Goal: Check status: Check status

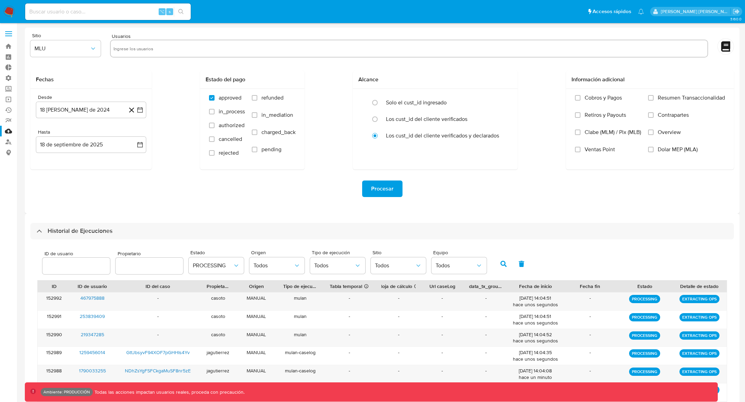
select select "10"
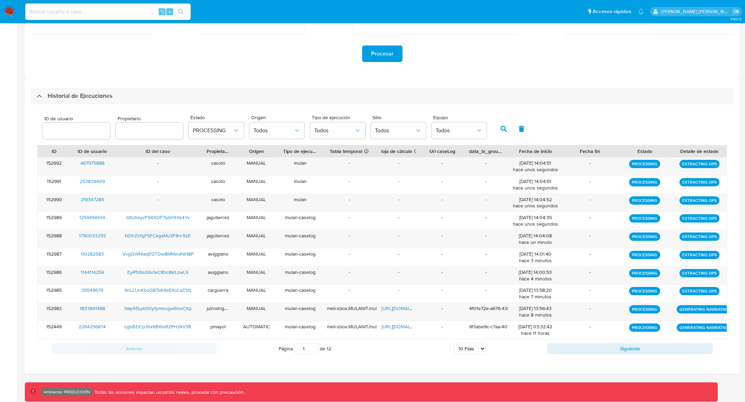
click at [503, 127] on button "button" at bounding box center [504, 129] width 18 height 17
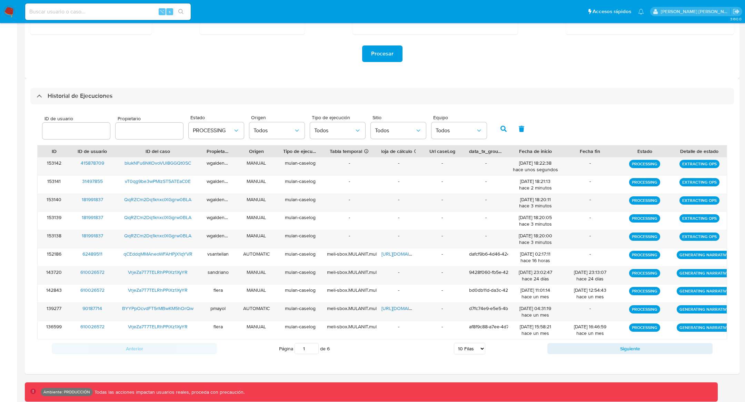
click at [500, 130] on icon "button" at bounding box center [503, 129] width 6 height 6
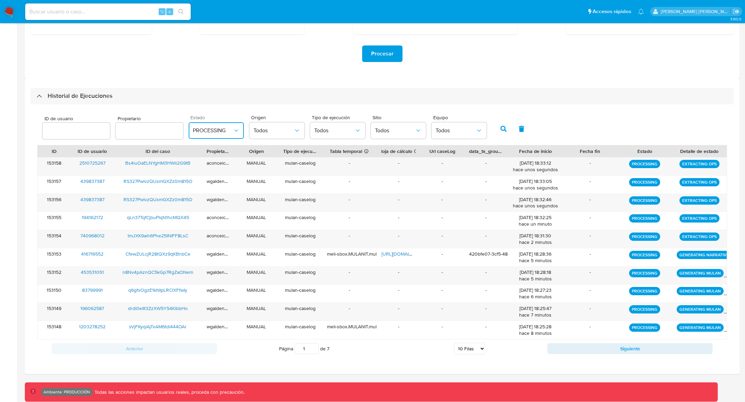
click at [224, 127] on span "PROCESSING" at bounding box center [213, 130] width 40 height 7
click at [217, 178] on div "PENDING" at bounding box center [213, 182] width 40 height 17
click at [498, 121] on button "button" at bounding box center [504, 129] width 18 height 17
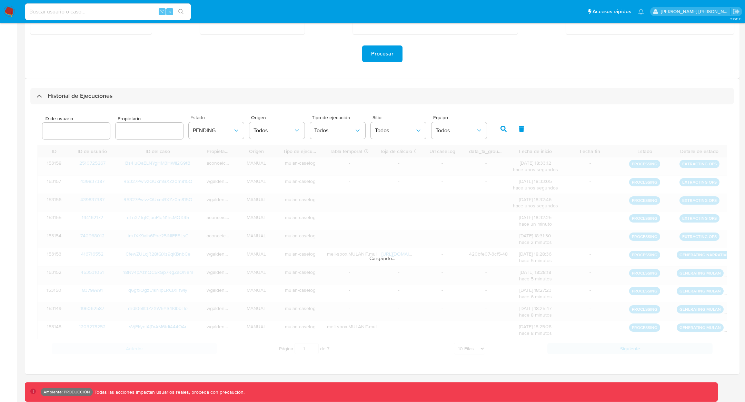
scroll to position [103, 0]
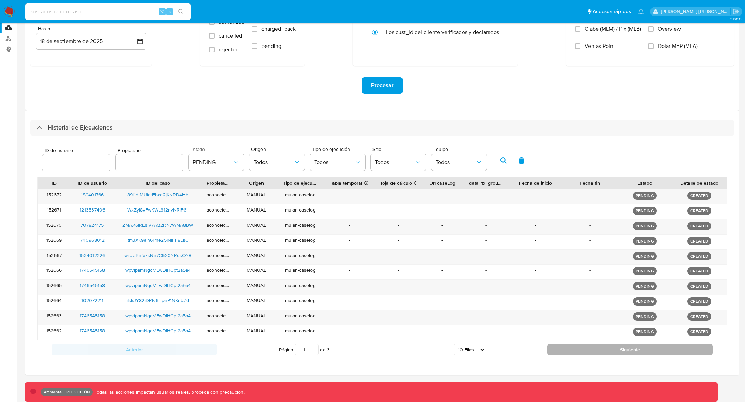
click at [622, 349] on button "Siguiente" at bounding box center [629, 350] width 165 height 11
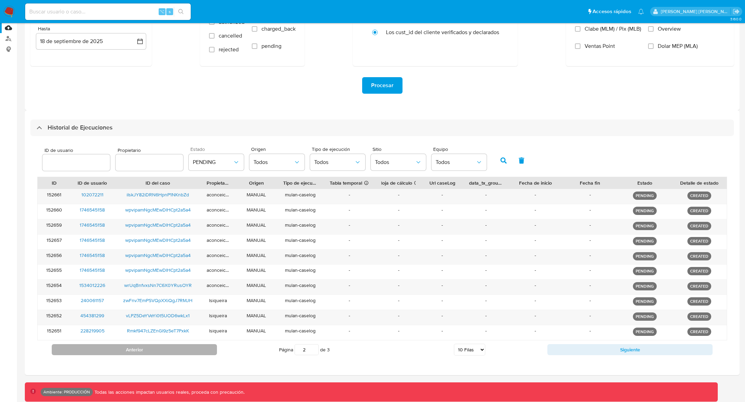
click at [123, 351] on button "Anterior" at bounding box center [134, 350] width 165 height 11
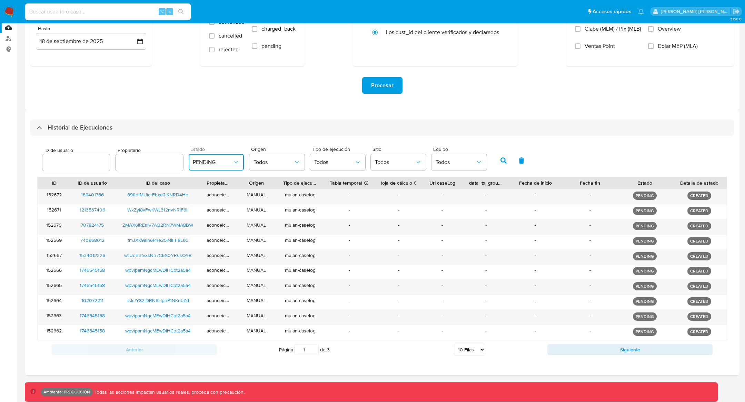
click at [206, 162] on span "PENDING" at bounding box center [213, 162] width 40 height 7
click at [208, 224] on div "TO BE REPROCESS" at bounding box center [213, 233] width 40 height 23
click at [500, 162] on icon "button" at bounding box center [503, 161] width 6 height 6
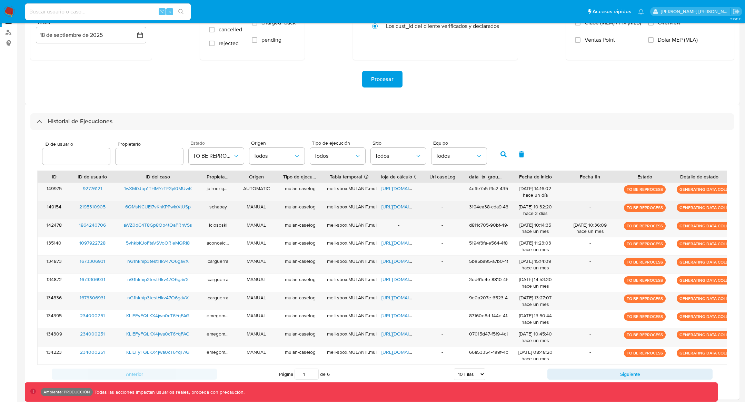
scroll to position [107, 0]
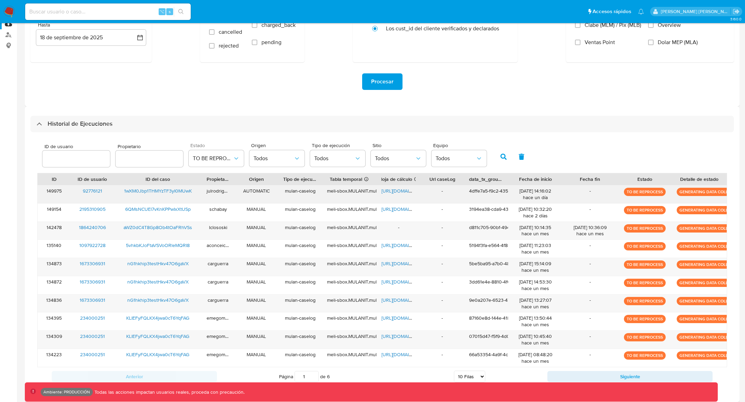
drag, startPoint x: 79, startPoint y: 190, endPoint x: 112, endPoint y: 193, distance: 33.6
click at [112, 193] on div "92776121" at bounding box center [92, 195] width 44 height 18
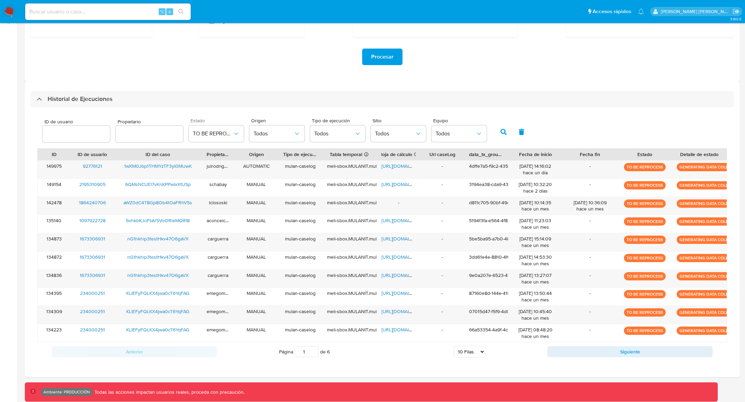
scroll to position [135, 0]
